Goal: Task Accomplishment & Management: Complete application form

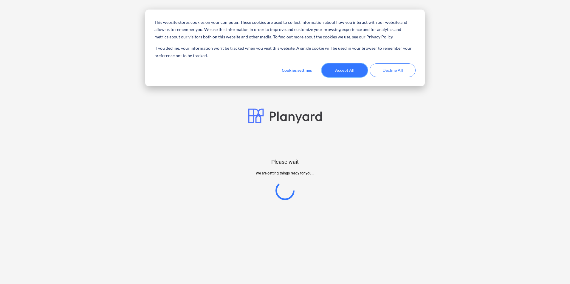
click at [347, 72] on button "Accept All" at bounding box center [345, 70] width 46 height 14
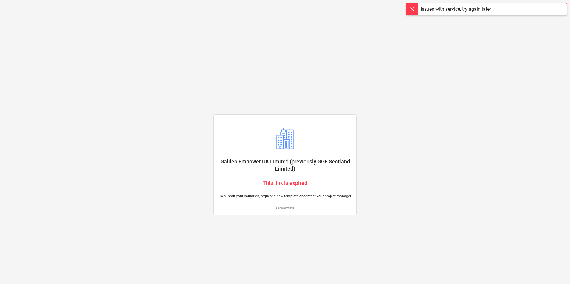
click at [409, 11] on div at bounding box center [412, 9] width 12 height 12
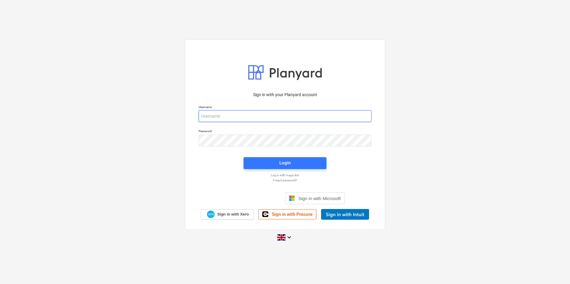
click at [227, 117] on input "email" at bounding box center [285, 116] width 173 height 12
click at [388, 148] on div "Sign in with your Planyard account Username Password Login Log in with magic li…" at bounding box center [285, 142] width 570 height 215
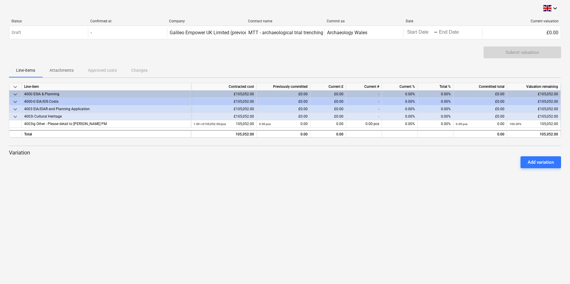
click at [15, 94] on span "keyboard_arrow_down" at bounding box center [15, 94] width 7 height 7
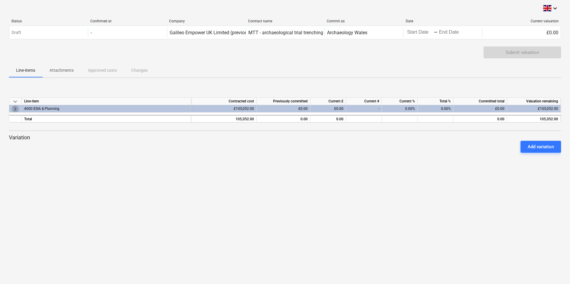
click at [13, 109] on span "keyboard_arrow_right" at bounding box center [15, 108] width 7 height 7
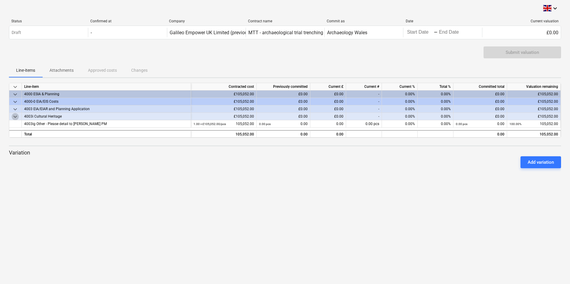
click at [17, 117] on span "keyboard_arrow_down" at bounding box center [15, 116] width 7 height 7
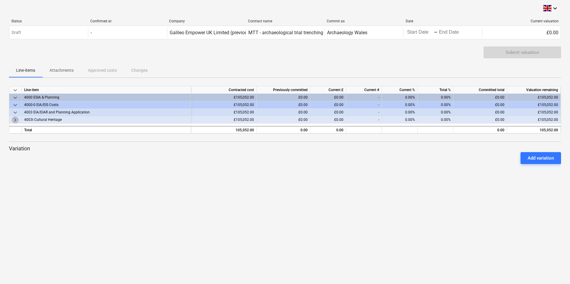
click at [17, 117] on span "keyboard_arrow_right" at bounding box center [15, 120] width 7 height 7
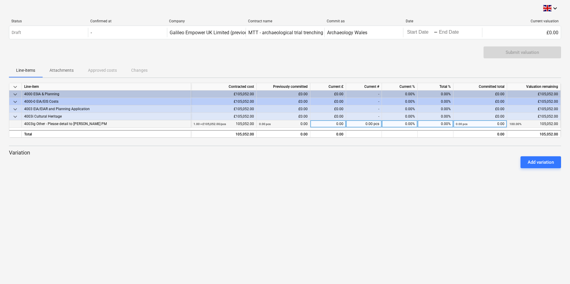
click at [51, 123] on div "4003ig Other - Please detail to [PERSON_NAME] PM" at bounding box center [106, 123] width 164 height 7
click at [287, 123] on div "0.00 pcs 0.00" at bounding box center [283, 123] width 49 height 7
click at [328, 125] on div "0.00" at bounding box center [328, 123] width 36 height 7
drag, startPoint x: 334, startPoint y: 123, endPoint x: 354, endPoint y: 121, distance: 20.1
click at [0, 0] on div "4003ig Other - Please detail to Galileo PM 1.00 × £105,052.00 / pcs 105,052.00 …" at bounding box center [0, 0] width 0 height 0
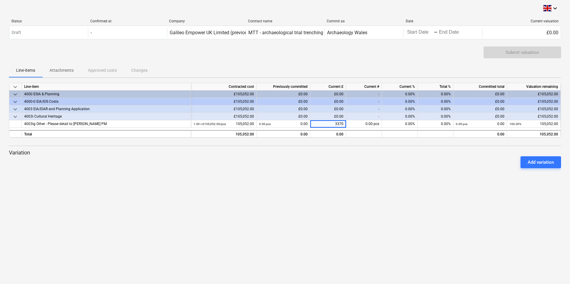
type input "33700"
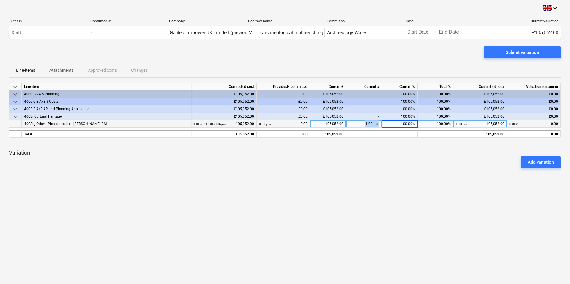
drag, startPoint x: 359, startPoint y: 123, endPoint x: 384, endPoint y: 123, distance: 25.1
click at [0, 0] on div "4003ig Other - Please detail to Galileo PM 1.00 × £105,052.00 / pcs 105,052.00 …" at bounding box center [0, 0] width 0 height 0
drag, startPoint x: 384, startPoint y: 123, endPoint x: 408, endPoint y: 121, distance: 23.9
click at [408, 121] on div "100.00%" at bounding box center [400, 123] width 36 height 7
type input "33"
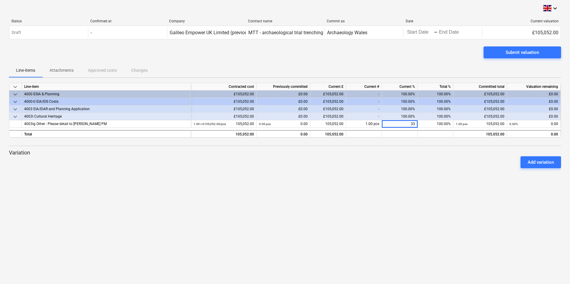
click at [411, 169] on div at bounding box center [285, 170] width 552 height 5
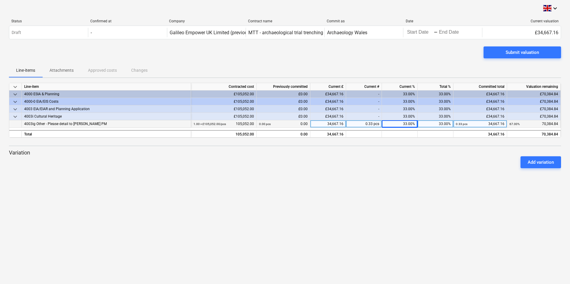
click at [407, 122] on div "33.00%" at bounding box center [400, 123] width 36 height 7
type input "32"
click at [419, 174] on div "keyboard_arrow_down Status Confirmed at Company Contract name Commit as Date Cu…" at bounding box center [285, 142] width 570 height 284
click at [408, 124] on div "32.00%" at bounding box center [400, 123] width 36 height 7
type input "32.5"
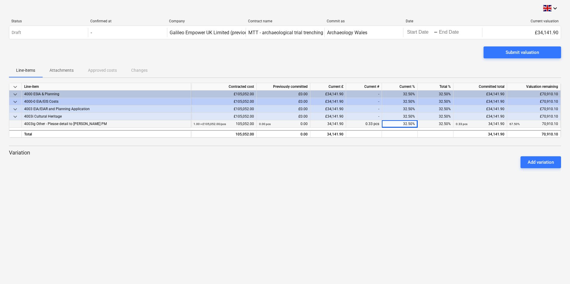
click at [458, 168] on div at bounding box center [285, 170] width 552 height 5
drag, startPoint x: 366, startPoint y: 125, endPoint x: 374, endPoint y: 124, distance: 8.4
click at [374, 124] on div "0.33 pcs" at bounding box center [364, 123] width 36 height 7
drag, startPoint x: 324, startPoint y: 124, endPoint x: 355, endPoint y: 122, distance: 30.8
click at [0, 0] on div "4003ig Other - Please detail to Galileo PM 1.00 × £105,052.00 / pcs 105,052.00 …" at bounding box center [0, 0] width 0 height 0
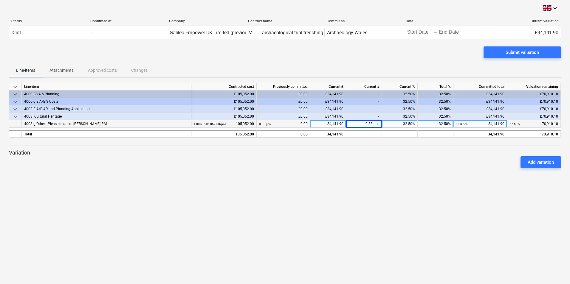
click at [334, 124] on div "34,141.90" at bounding box center [328, 123] width 36 height 7
type input "33700"
click at [349, 187] on div "keyboard_arrow_down Status Confirmed at Company Contract name Commit as Date Cu…" at bounding box center [285, 142] width 570 height 284
click at [371, 173] on div at bounding box center [285, 170] width 552 height 5
click at [381, 167] on div "Add variation" at bounding box center [285, 162] width 557 height 17
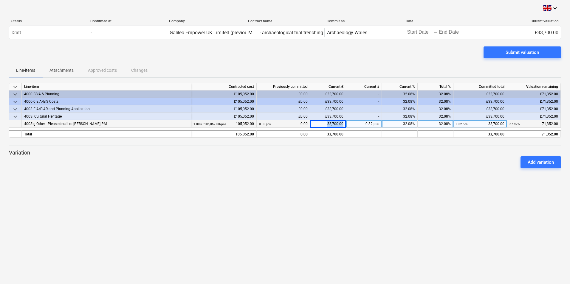
drag, startPoint x: 327, startPoint y: 123, endPoint x: 354, endPoint y: 122, distance: 27.1
click at [0, 0] on div "4003ig Other - Please detail to Galileo PM 1.00 × £105,052.00 / pcs 105,052.00 …" at bounding box center [0, 0] width 0 height 0
drag, startPoint x: 354, startPoint y: 122, endPoint x: 401, endPoint y: 164, distance: 62.5
click at [401, 164] on div "Add variation" at bounding box center [285, 162] width 557 height 17
drag, startPoint x: 328, startPoint y: 124, endPoint x: 350, endPoint y: 125, distance: 22.1
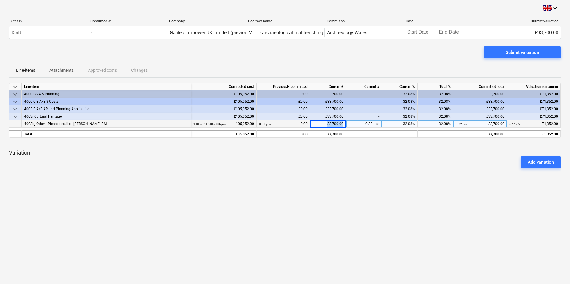
click at [0, 0] on div "4003ig Other - Please detail to Galileo PM 1.00 × £105,052.00 / pcs 105,052.00 …" at bounding box center [0, 0] width 0 height 0
drag, startPoint x: 350, startPoint y: 125, endPoint x: 381, endPoint y: 165, distance: 50.6
click at [381, 165] on div "Add variation" at bounding box center [285, 162] width 557 height 17
click at [336, 121] on div "33,700.00" at bounding box center [328, 123] width 36 height 7
click at [336, 121] on input "33700" at bounding box center [327, 123] width 35 height 7
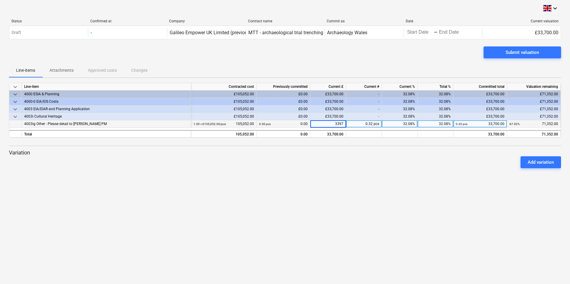
type input "33975"
click at [357, 171] on div at bounding box center [285, 170] width 552 height 5
click at [361, 175] on div "keyboard_arrow_down Status Confirmed at Company Contract name Commit as Date Cu…" at bounding box center [285, 142] width 570 height 284
click at [517, 54] on div "Submit valuation" at bounding box center [522, 53] width 33 height 8
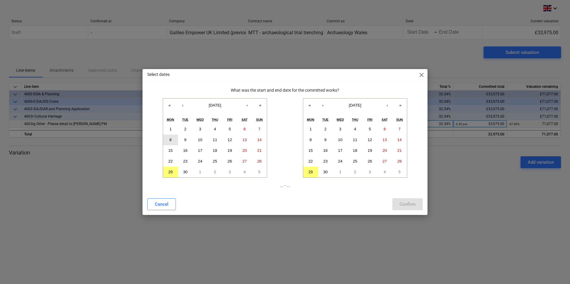
click at [172, 138] on button "8" at bounding box center [170, 140] width 15 height 11
click at [231, 162] on abbr "26" at bounding box center [229, 161] width 4 height 4
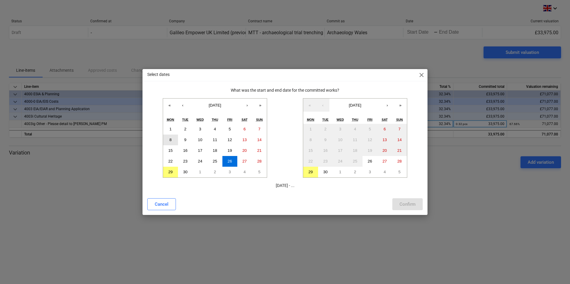
click at [171, 140] on abbr "8" at bounding box center [170, 140] width 2 height 4
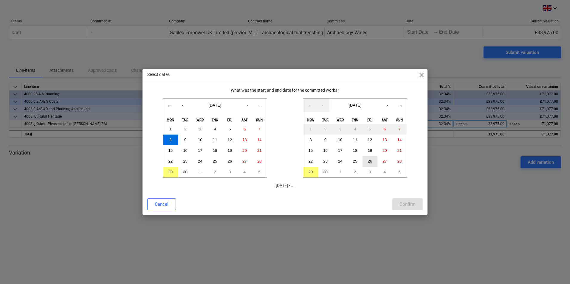
click at [369, 162] on abbr "26" at bounding box center [370, 161] width 4 height 4
click at [406, 206] on div "Confirm" at bounding box center [407, 205] width 16 height 8
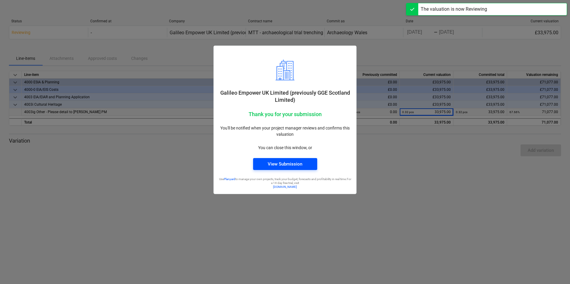
click at [294, 167] on div "View Submission" at bounding box center [285, 164] width 35 height 8
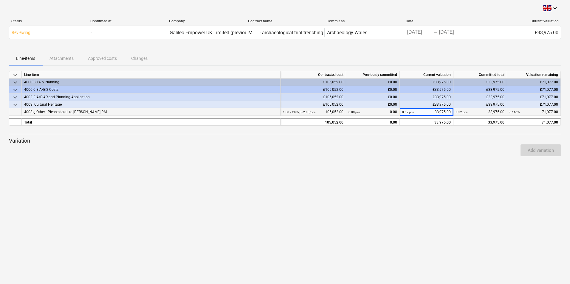
click at [14, 104] on span "keyboard_arrow_down" at bounding box center [15, 104] width 7 height 7
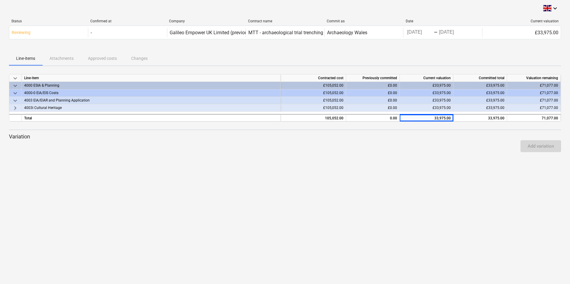
click at [14, 104] on div "keyboard_arrow_down" at bounding box center [15, 100] width 13 height 7
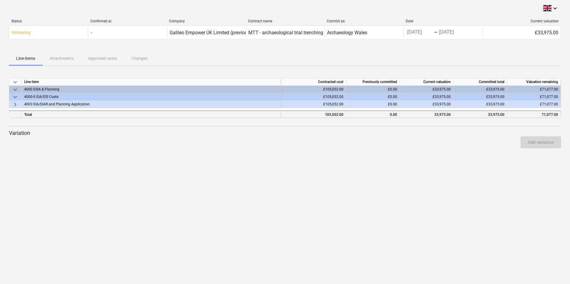
click at [420, 115] on div "33,975.00" at bounding box center [426, 114] width 49 height 7
drag, startPoint x: 420, startPoint y: 115, endPoint x: 456, endPoint y: 113, distance: 35.8
click at [0, 0] on div "Total 105,052.00 0.00 33,975.00 33,975.00 71,077.00" at bounding box center [0, 0] width 0 height 0
drag, startPoint x: 456, startPoint y: 113, endPoint x: 426, endPoint y: 145, distance: 44.3
click at [426, 145] on div "Add variation" at bounding box center [285, 142] width 557 height 17
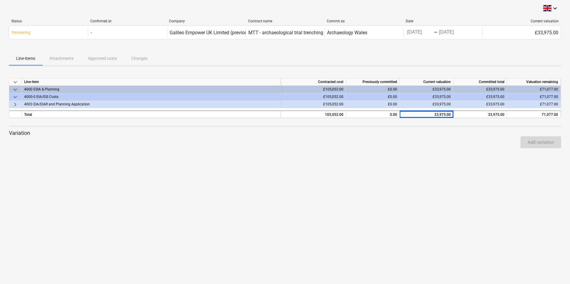
click at [426, 143] on div "Add variation" at bounding box center [285, 142] width 557 height 17
click at [428, 164] on div "keyboard_arrow_down Status Confirmed at Company Contract name Commit as Date Cu…" at bounding box center [285, 142] width 570 height 284
click at [163, 56] on div "Line-items Attachments Approved costs Changes" at bounding box center [285, 58] width 552 height 14
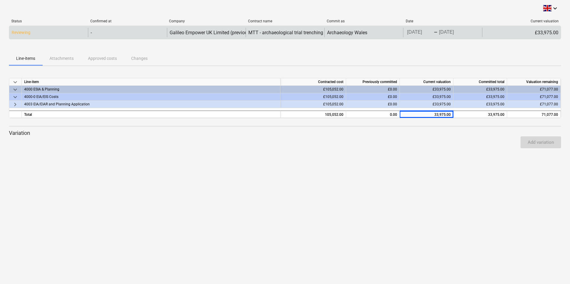
click at [68, 33] on div "Reviewing" at bounding box center [48, 33] width 79 height 10
click at [102, 30] on div "-" at bounding box center [127, 33] width 79 height 10
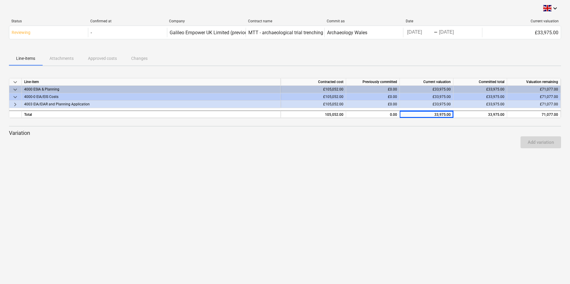
click at [63, 59] on div "Line-items Attachments Approved costs Changes" at bounding box center [285, 58] width 552 height 14
click at [102, 61] on div "Line-items Attachments Approved costs Changes" at bounding box center [285, 58] width 552 height 14
click at [139, 58] on div "Line-items Attachments Approved costs Changes" at bounding box center [285, 58] width 552 height 14
